Goal: Task Accomplishment & Management: Complete application form

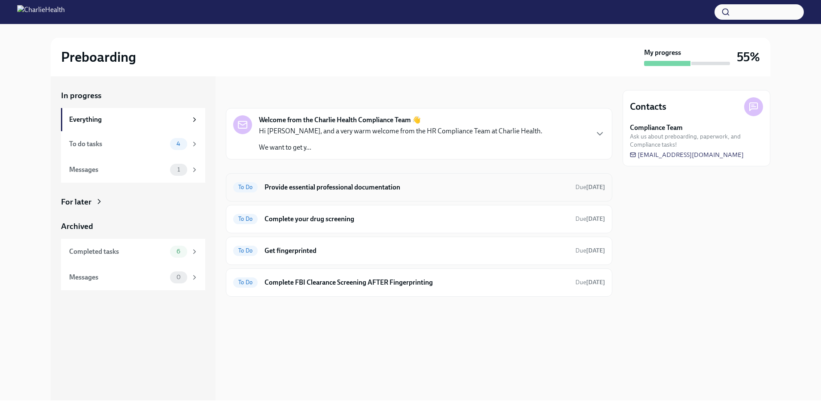
click at [312, 191] on h6 "Provide essential professional documentation" at bounding box center [416, 187] width 304 height 9
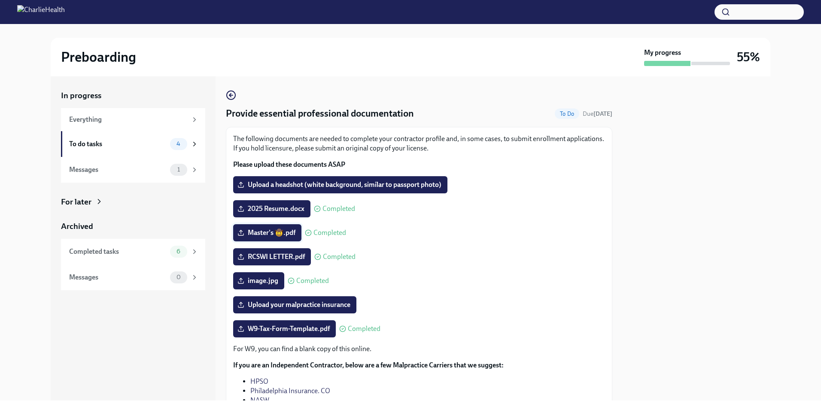
scroll to position [91, 0]
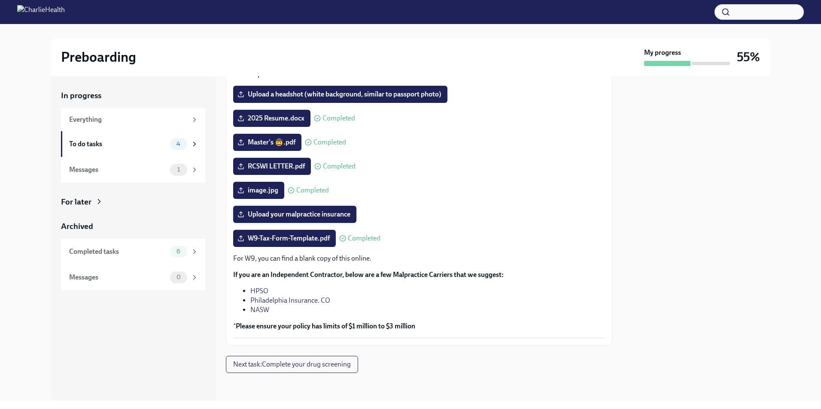
click at [304, 216] on span "Upload your malpractice insurance" at bounding box center [294, 214] width 111 height 9
click at [0, 0] on input "Upload your malpractice insurance" at bounding box center [0, 0] width 0 height 0
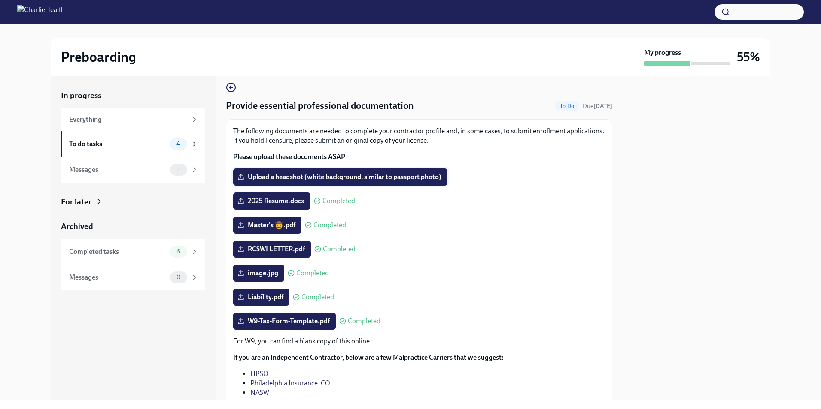
scroll to position [0, 0]
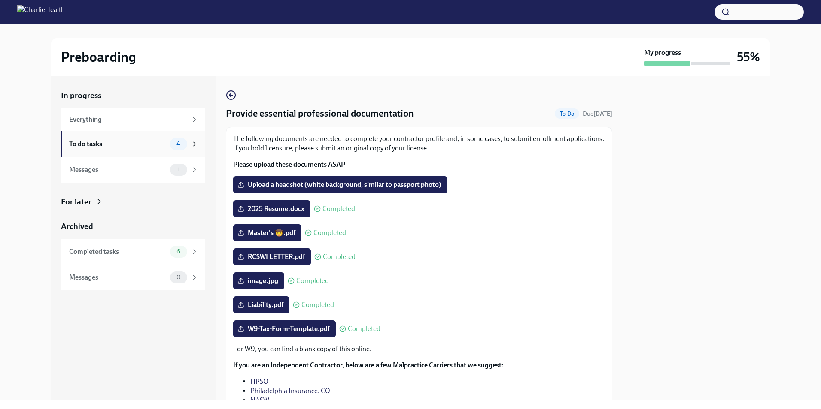
click at [138, 143] on div "To do tasks" at bounding box center [117, 143] width 97 height 9
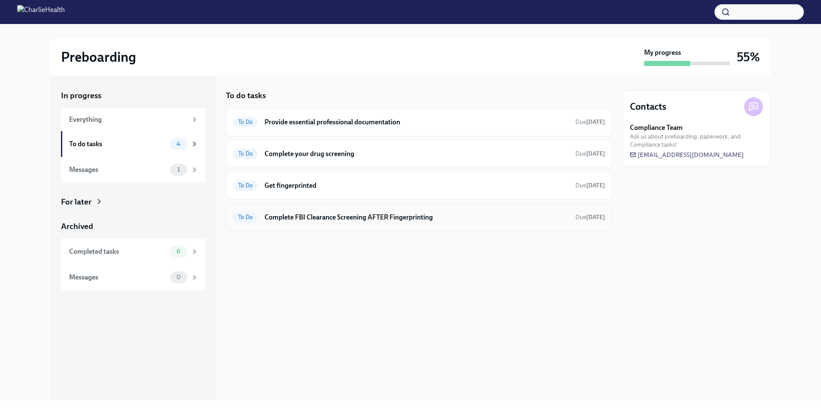
click at [309, 215] on h6 "Complete FBI Clearance Screening AFTER Fingerprinting" at bounding box center [416, 217] width 304 height 9
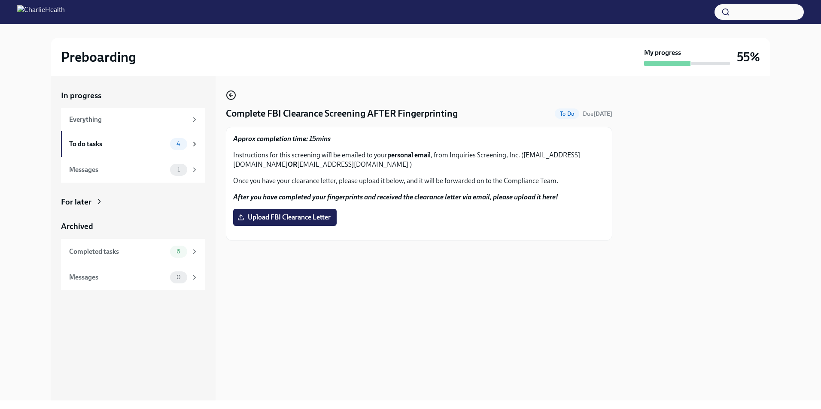
click at [232, 96] on icon "button" at bounding box center [231, 95] width 10 height 10
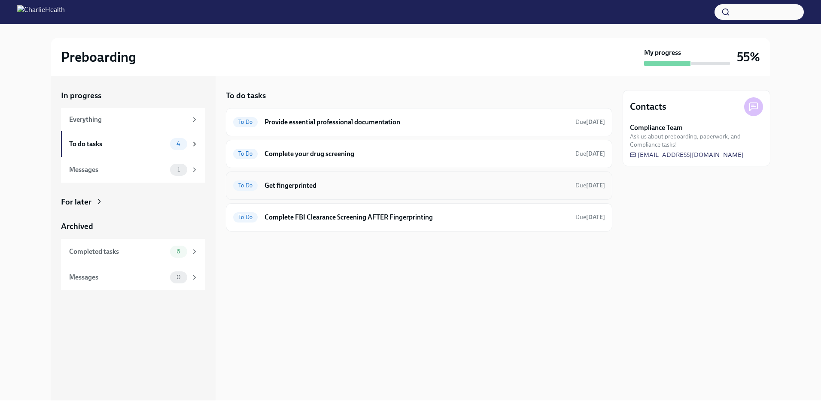
click at [329, 180] on div "To Do Get fingerprinted Due [DATE]" at bounding box center [419, 186] width 372 height 14
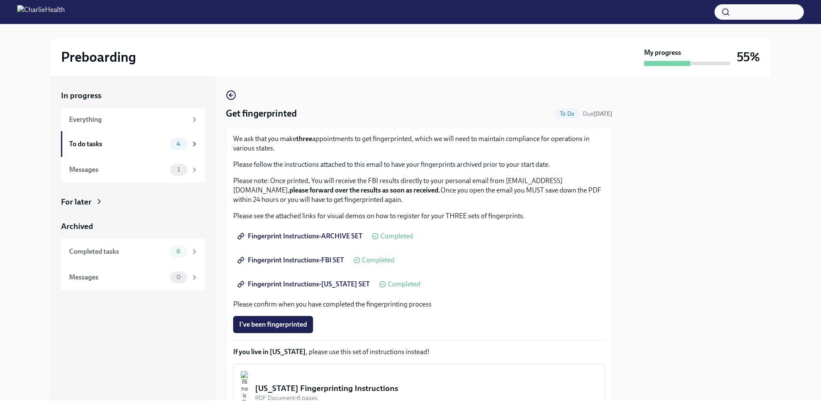
click at [224, 94] on div "In progress Everything To do tasks 4 Messages 1 For later Archived Completed ta…" at bounding box center [410, 238] width 719 height 324
click at [227, 97] on circle "button" at bounding box center [231, 95] width 9 height 9
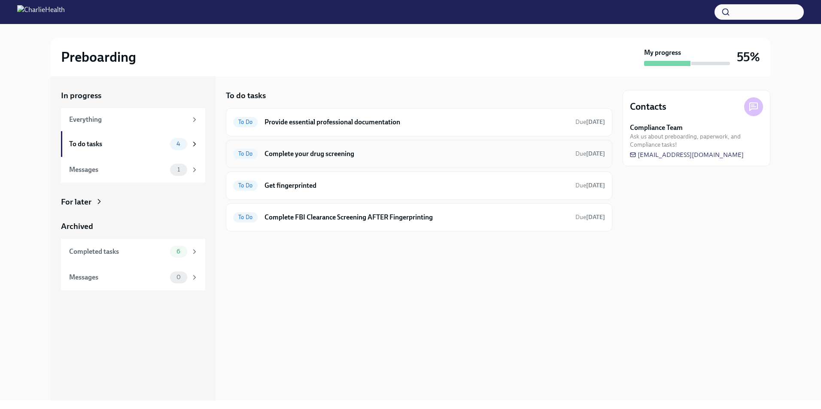
click at [293, 158] on h6 "Complete your drug screening" at bounding box center [416, 153] width 304 height 9
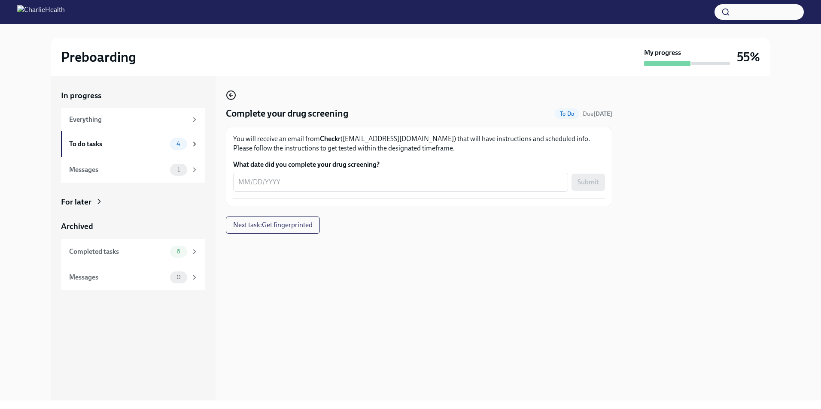
click at [227, 94] on circle "button" at bounding box center [231, 95] width 9 height 9
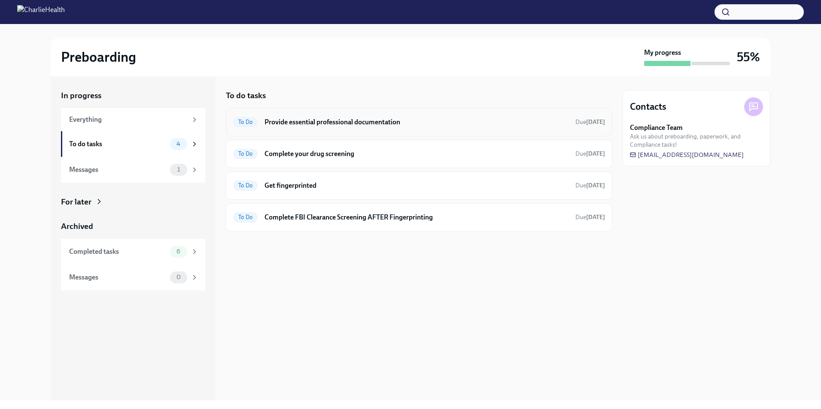
click at [285, 132] on div "To Do Provide essential professional documentation Due [DATE]" at bounding box center [419, 122] width 386 height 28
click at [286, 129] on div "To Do Provide essential professional documentation Due [DATE]" at bounding box center [419, 122] width 372 height 14
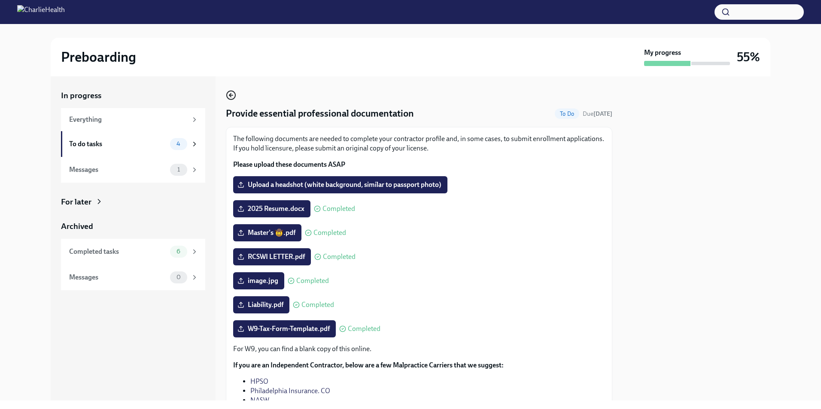
click at [228, 97] on icon "button" at bounding box center [231, 95] width 10 height 10
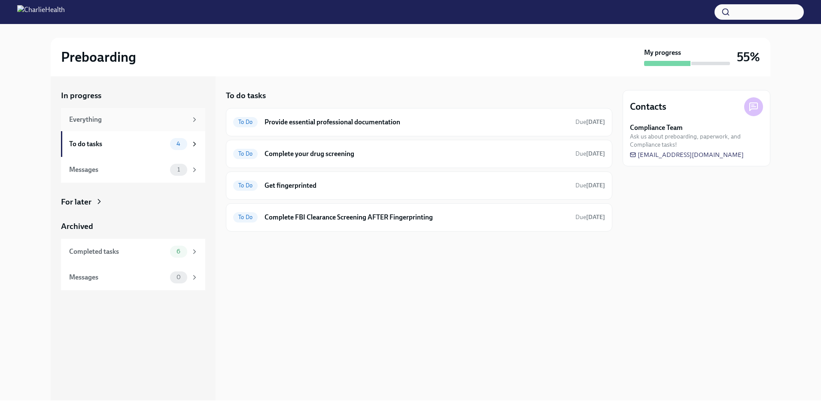
click at [104, 119] on div "Everything" at bounding box center [128, 119] width 118 height 9
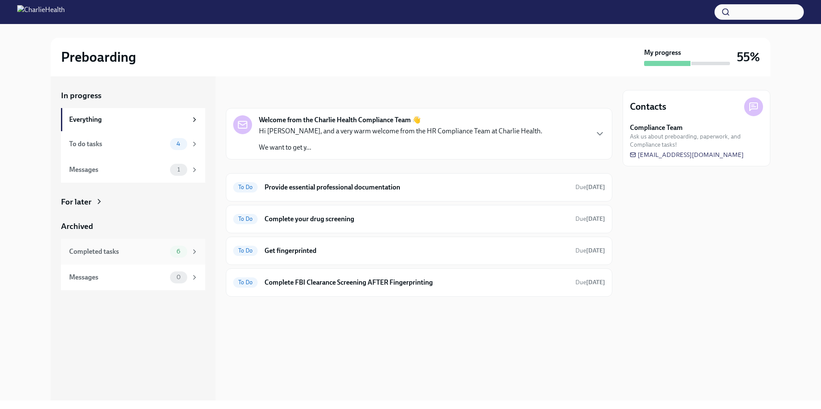
click at [144, 254] on div "Completed tasks" at bounding box center [117, 251] width 97 height 9
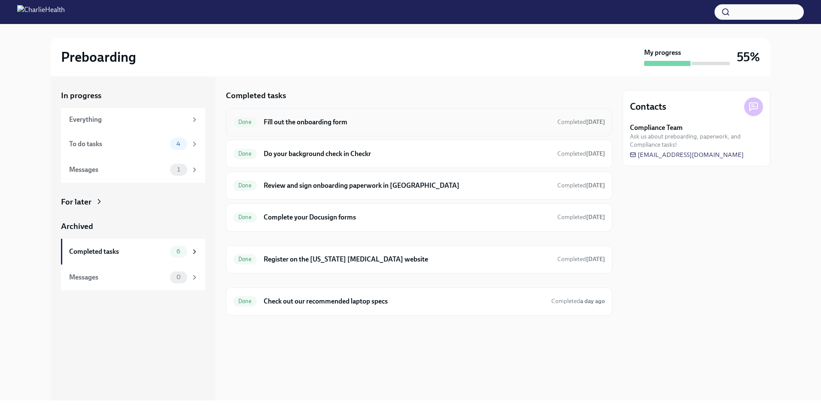
click at [350, 119] on h6 "Fill out the onboarding form" at bounding box center [407, 122] width 287 height 9
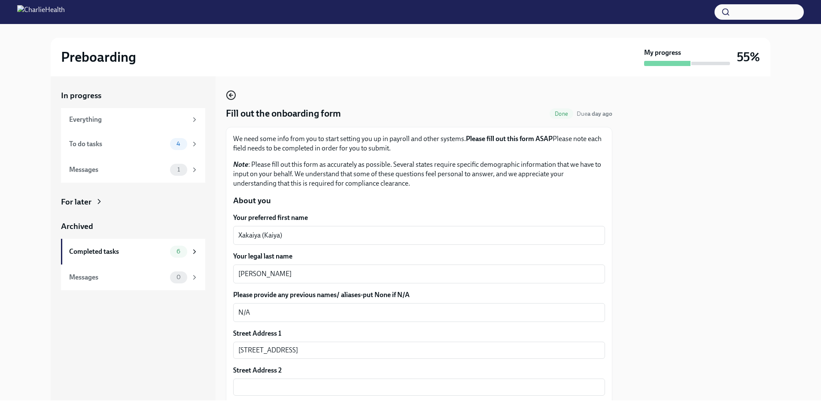
click at [232, 97] on icon "button" at bounding box center [231, 95] width 10 height 10
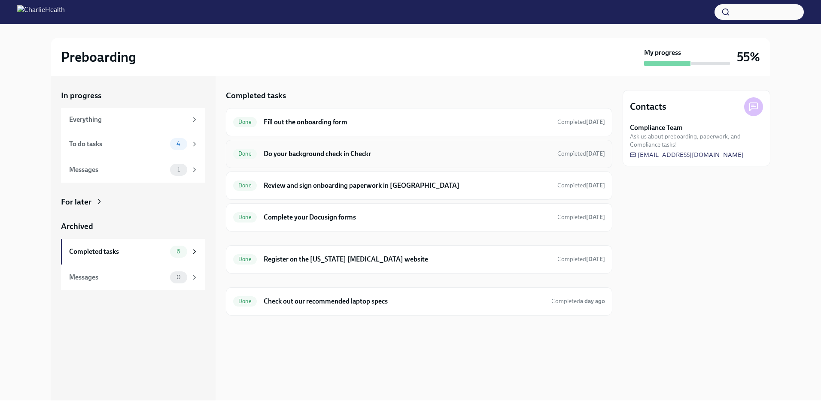
click at [348, 154] on h6 "Do your background check in Checkr" at bounding box center [407, 153] width 287 height 9
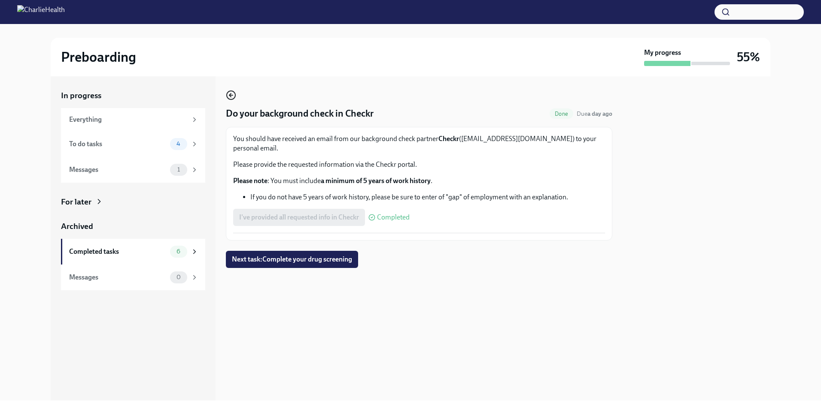
click at [230, 95] on icon "button" at bounding box center [230, 95] width 2 height 3
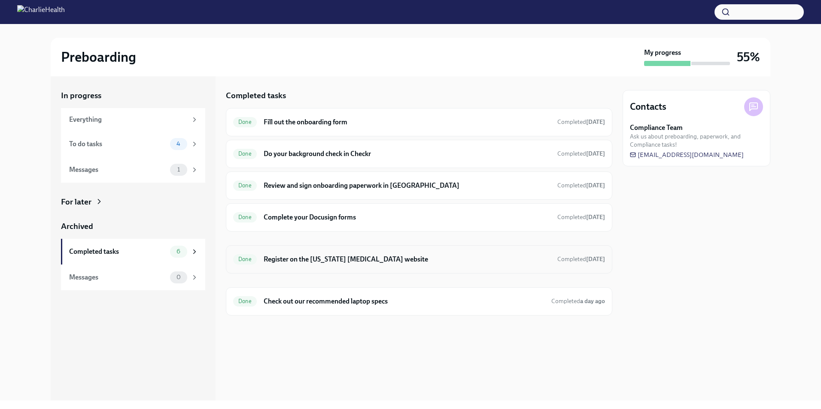
click at [355, 260] on h6 "Register on the [US_STATE] [MEDICAL_DATA] website" at bounding box center [407, 259] width 287 height 9
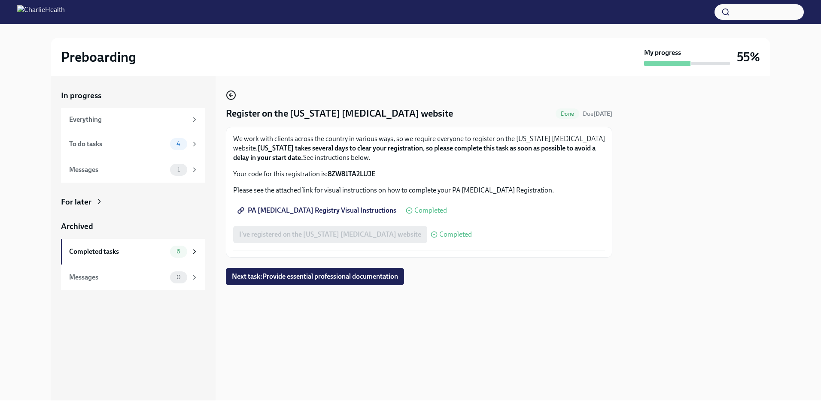
click at [231, 93] on icon "button" at bounding box center [231, 95] width 10 height 10
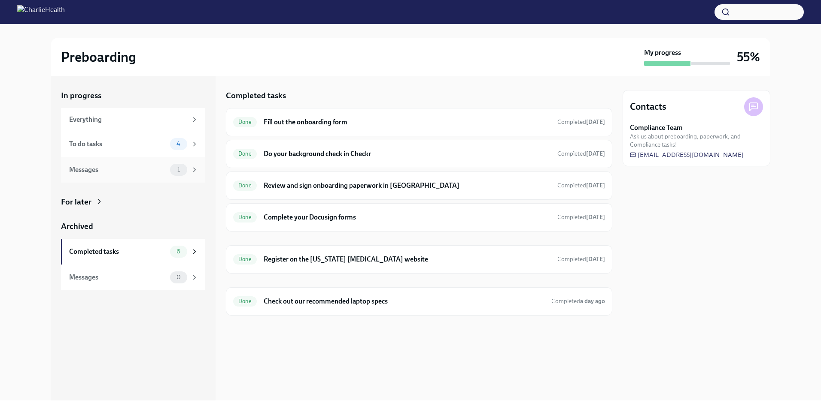
click at [143, 167] on div "Messages" at bounding box center [117, 169] width 97 height 9
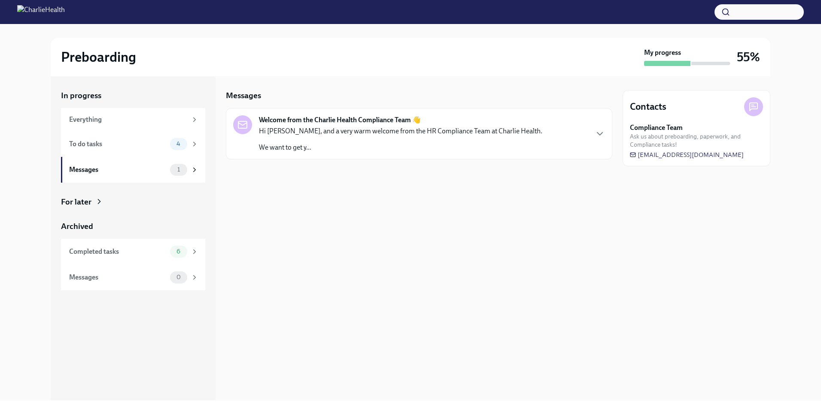
click at [298, 143] on p "We want to get y..." at bounding box center [400, 147] width 283 height 9
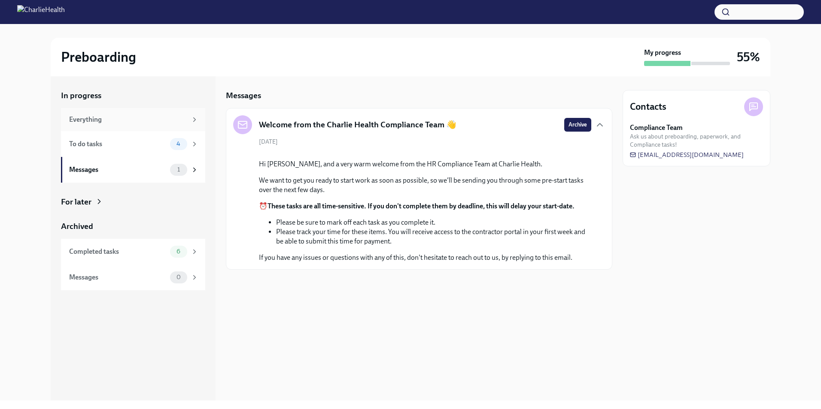
click at [160, 110] on div "Everything" at bounding box center [133, 119] width 144 height 23
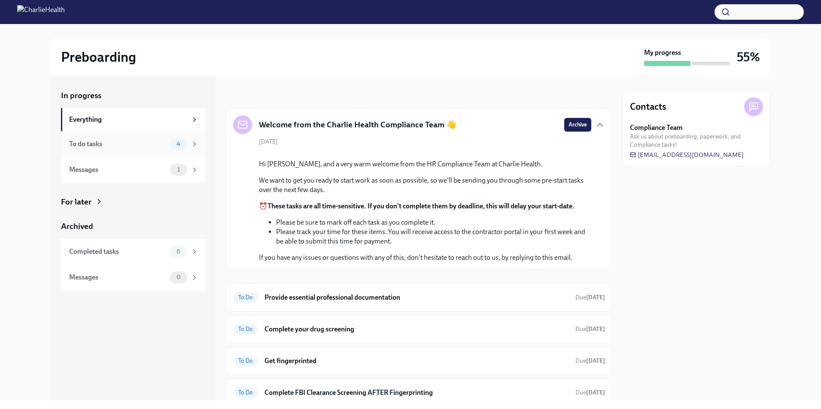
click at [145, 143] on div "To do tasks" at bounding box center [117, 143] width 97 height 9
